Goal: Task Accomplishment & Management: Use online tool/utility

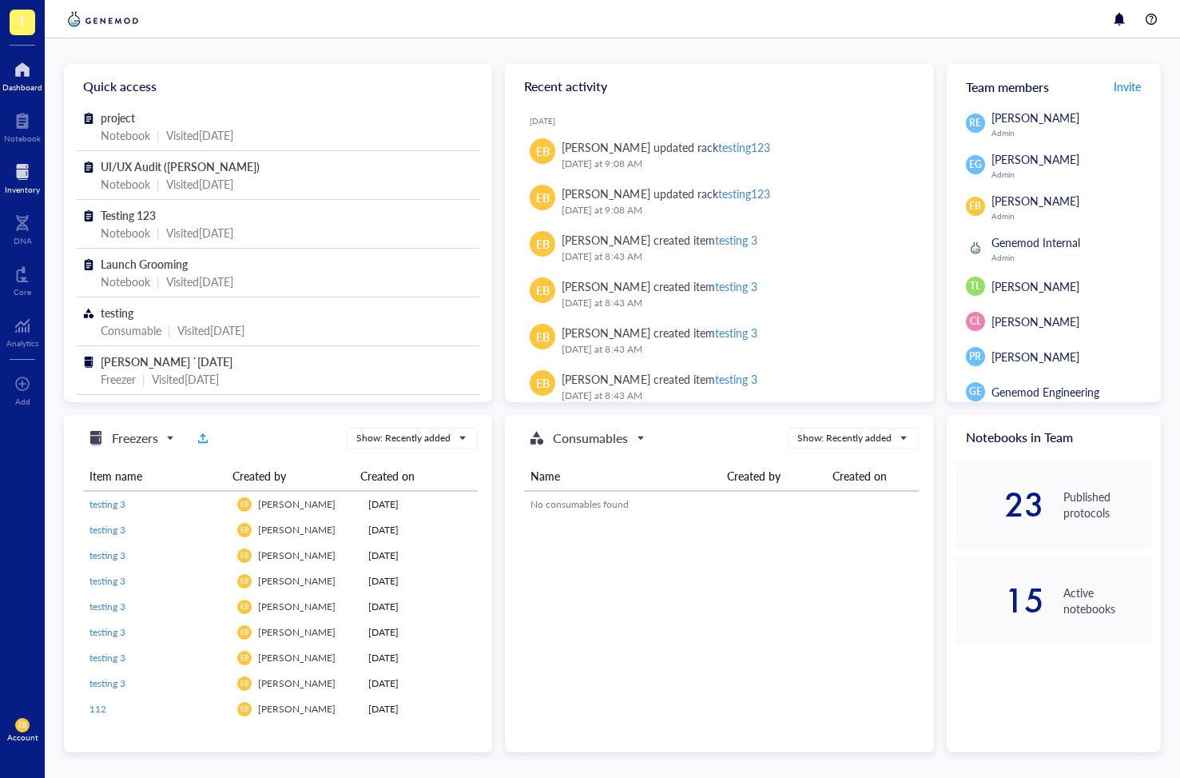
click at [14, 177] on div at bounding box center [22, 172] width 35 height 26
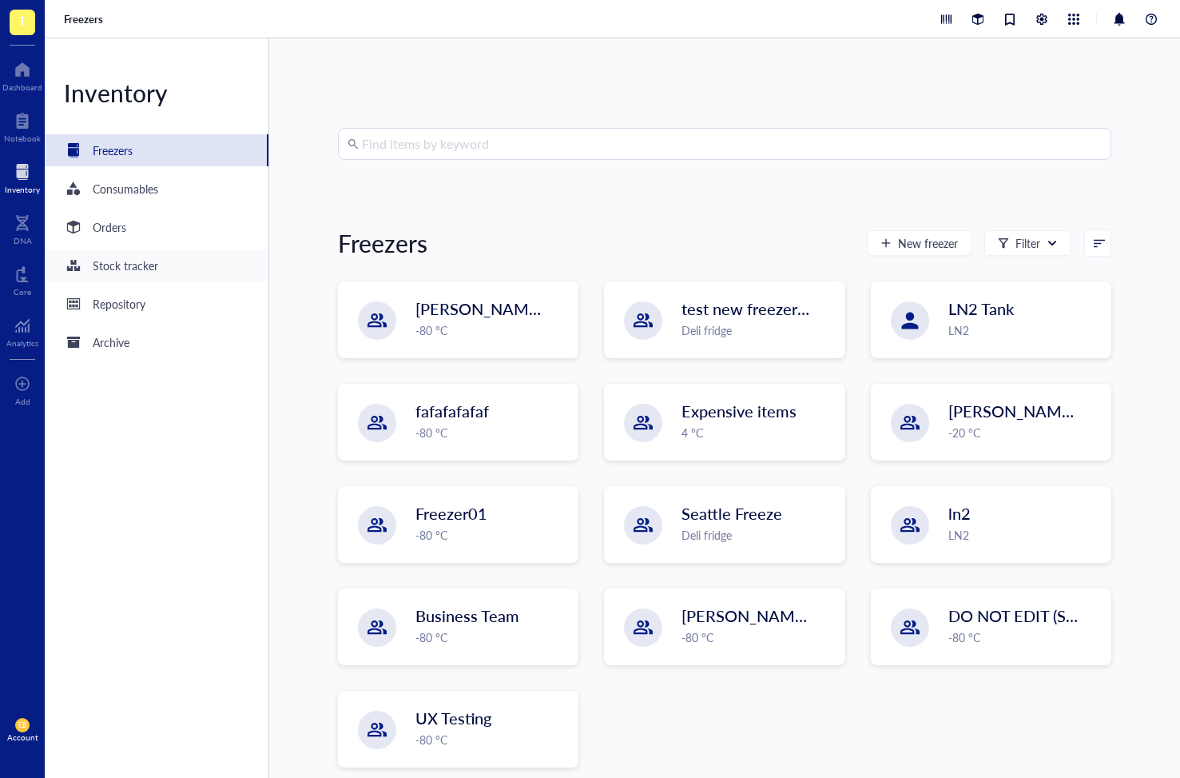
click at [118, 264] on div "Stock tracker" at bounding box center [126, 266] width 66 height 18
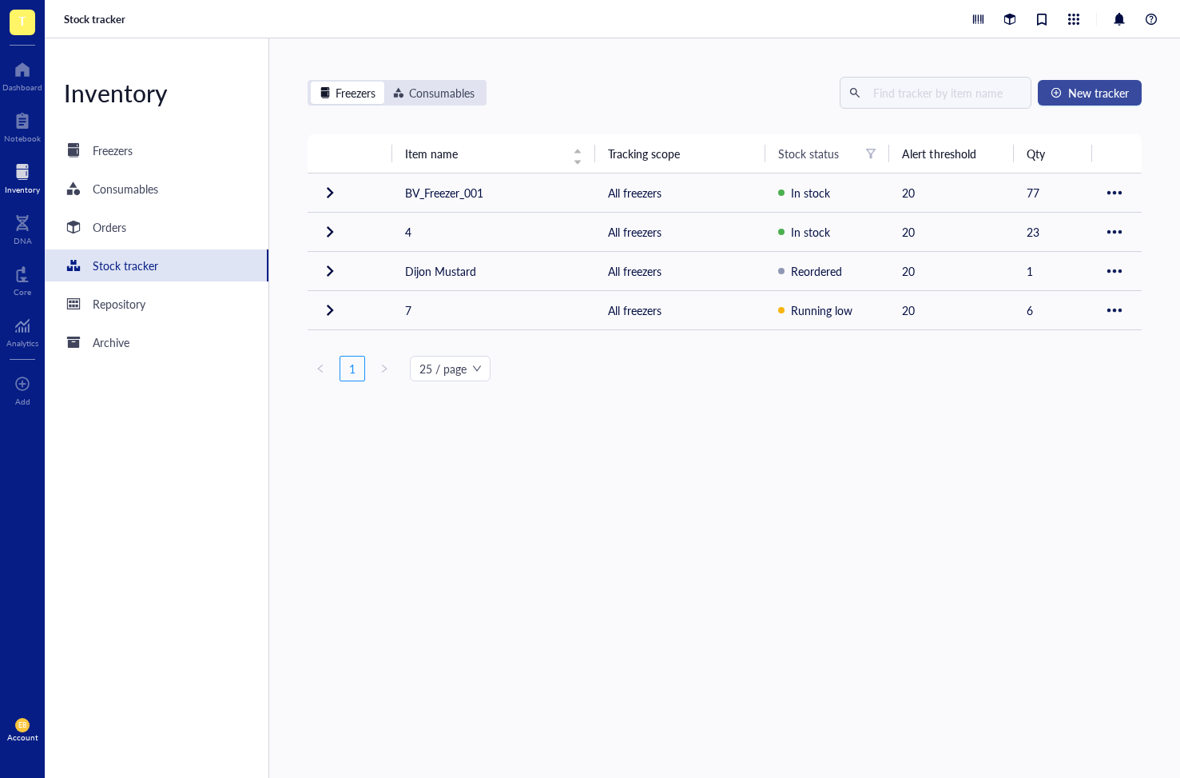
click at [1068, 93] on span "New tracker" at bounding box center [1098, 92] width 61 height 13
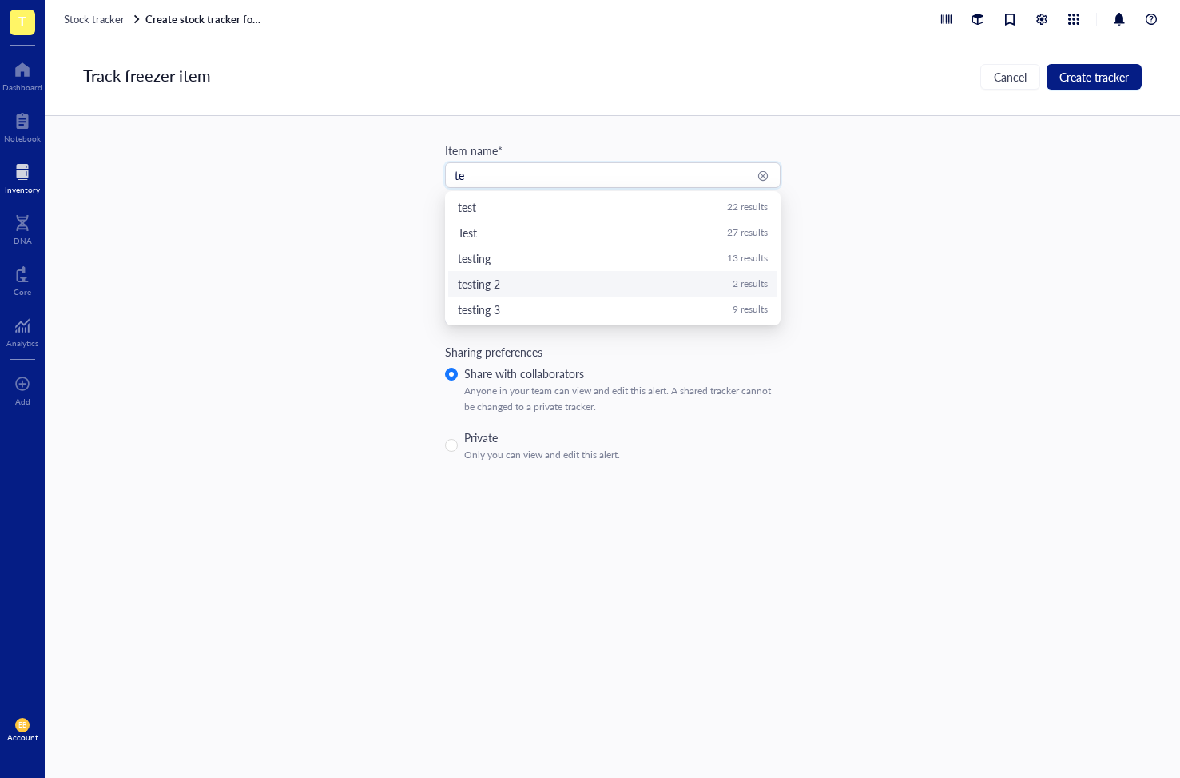
click at [528, 275] on div "testing 2 2 results" at bounding box center [613, 284] width 310 height 18
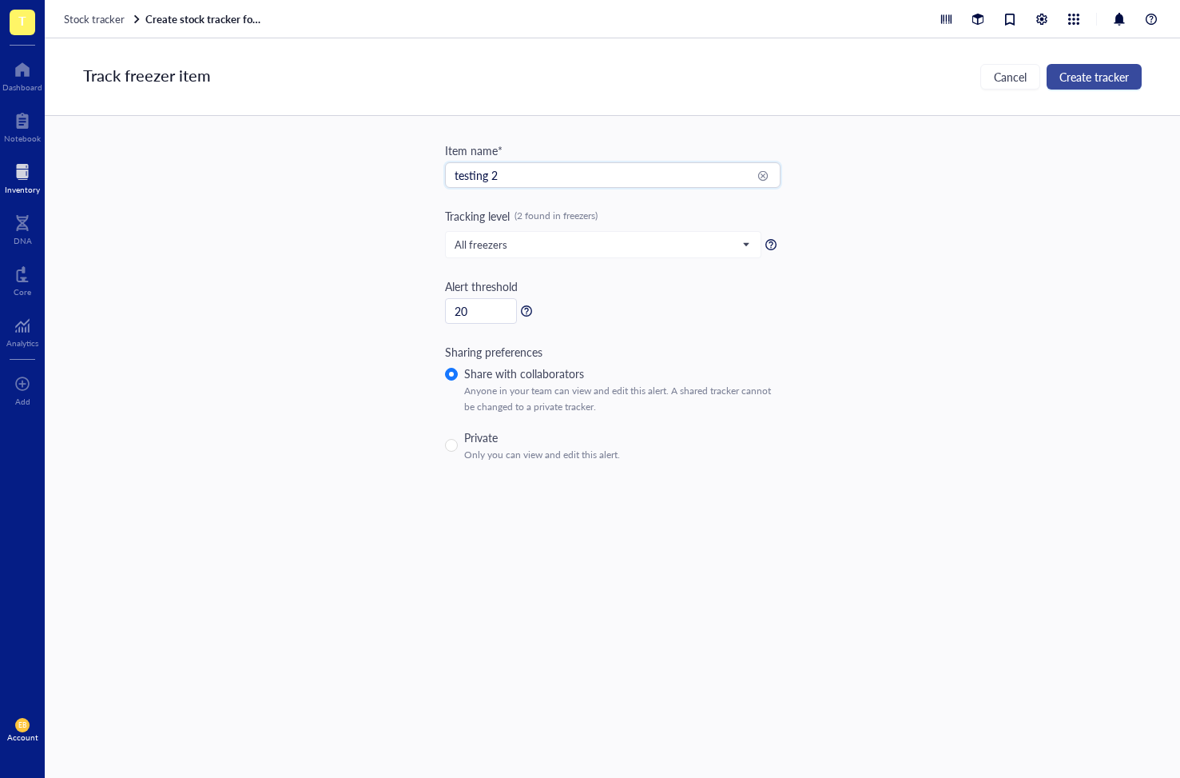
type input "testing 2"
click at [1100, 78] on span "Create tracker" at bounding box center [1095, 76] width 70 height 13
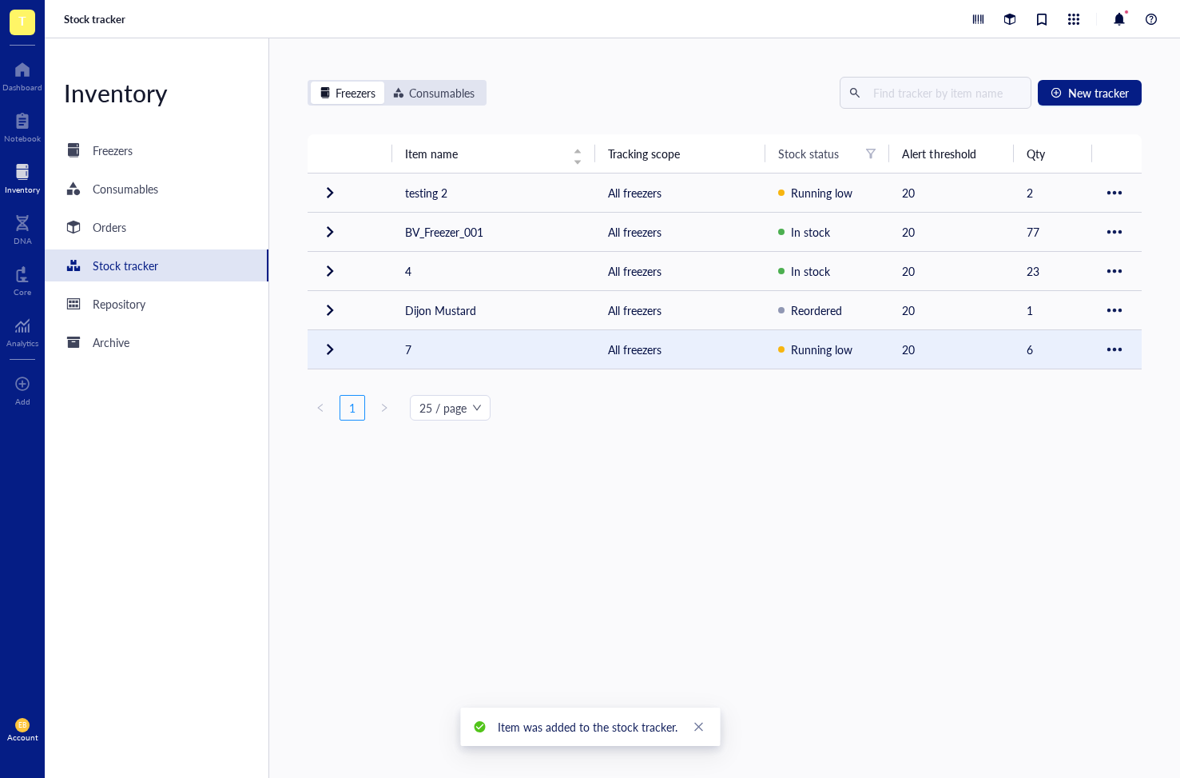
click at [594, 508] on div "Item name Tracking scope Stock status Alert threshold Qty testing 2 All freezer…" at bounding box center [725, 324] width 834 height 380
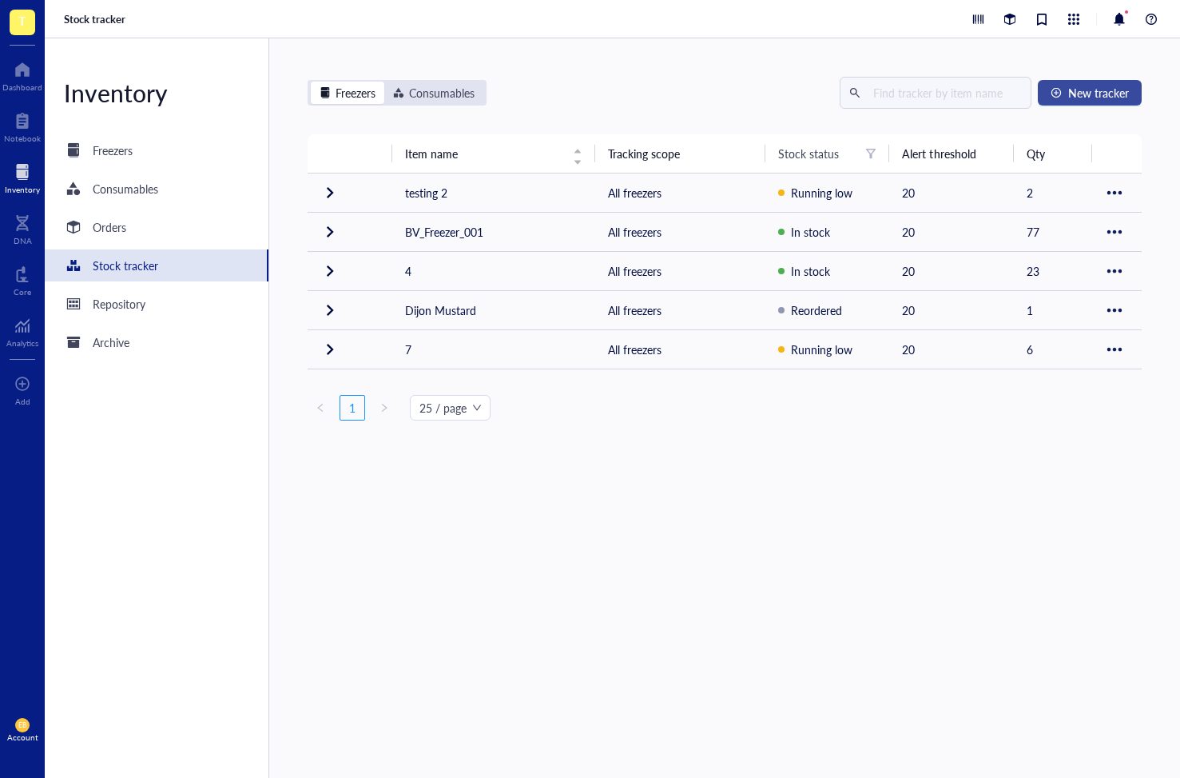
click at [1088, 92] on span "New tracker" at bounding box center [1098, 92] width 61 height 13
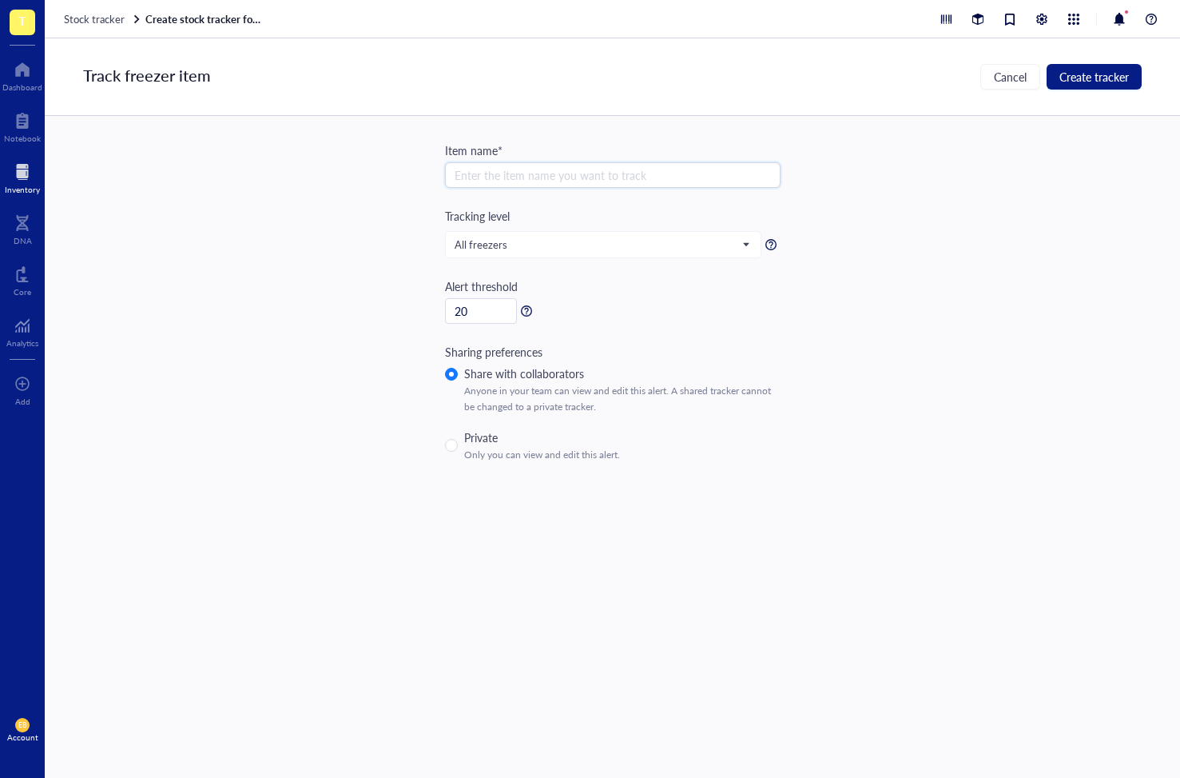
click at [493, 167] on input "search" at bounding box center [613, 175] width 316 height 24
type input "t"
click at [505, 177] on input "t" at bounding box center [613, 175] width 316 height 24
click at [504, 169] on input "w" at bounding box center [613, 175] width 316 height 24
click at [531, 257] on div "Primer 43 results" at bounding box center [613, 258] width 310 height 18
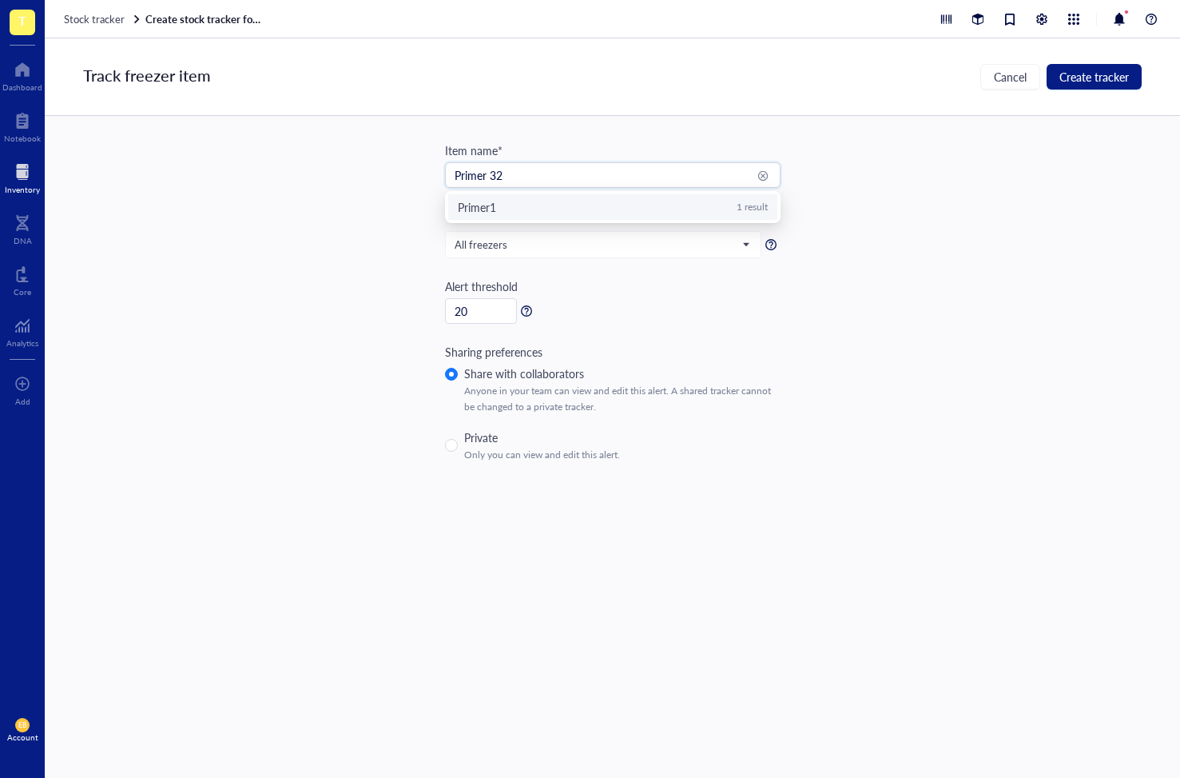
click at [519, 203] on div "Primer1 1 result" at bounding box center [613, 207] width 310 height 18
type input "Primer1"
click at [1075, 82] on span "Create tracker" at bounding box center [1095, 76] width 70 height 13
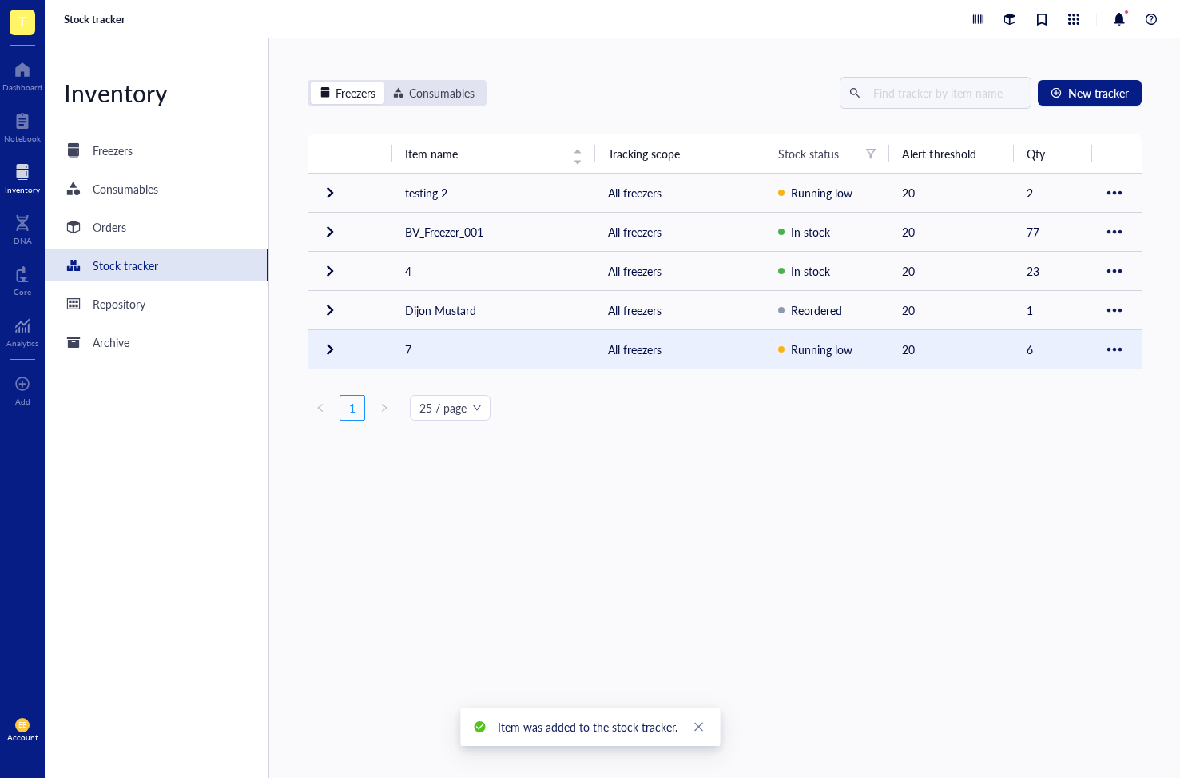
click at [792, 499] on div "Item name Tracking scope Stock status Alert threshold Qty testing 2 All freezer…" at bounding box center [725, 324] width 834 height 380
